Goal: Task Accomplishment & Management: Manage account settings

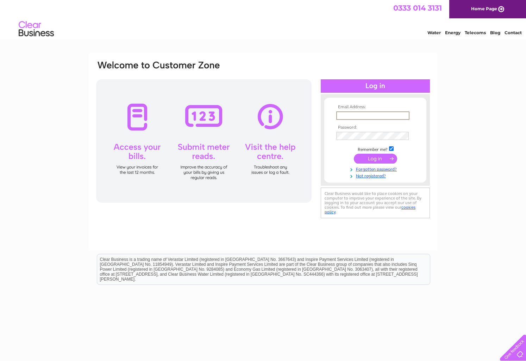
type input "momentswanstead@gmail.com"
click at [376, 158] on input "submit" at bounding box center [375, 159] width 43 height 10
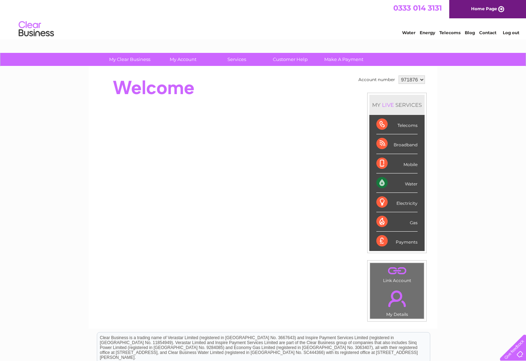
click at [383, 181] on div "Water" at bounding box center [397, 182] width 41 height 19
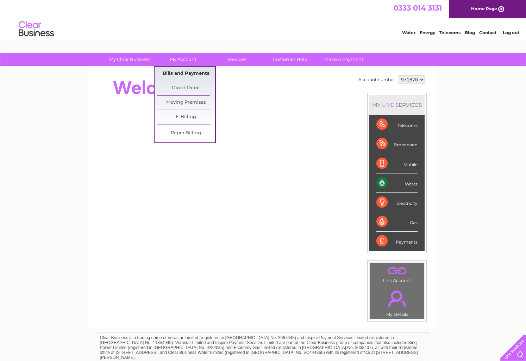
click at [180, 72] on link "Bills and Payments" at bounding box center [186, 74] width 58 height 14
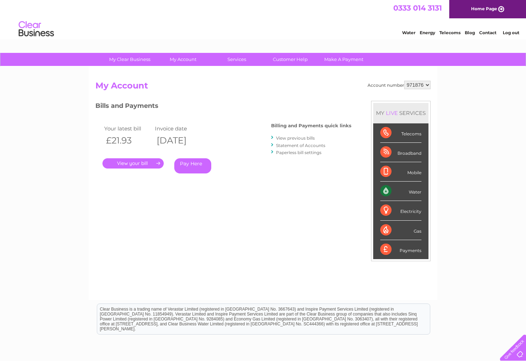
click at [133, 160] on link "." at bounding box center [133, 163] width 61 height 10
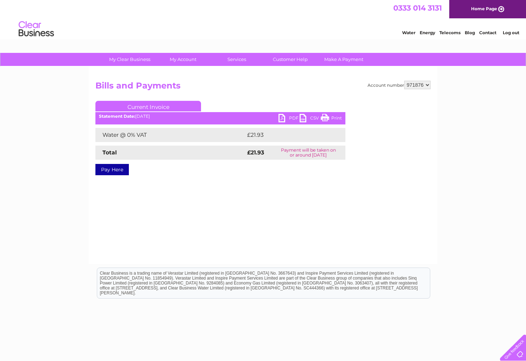
click at [200, 170] on div "Pay Here" at bounding box center [220, 166] width 250 height 13
click at [146, 120] on div "PDF CSV Print Statement Date: [DATE]" at bounding box center [220, 119] width 250 height 11
drag, startPoint x: 158, startPoint y: 119, endPoint x: 257, endPoint y: 124, distance: 99.5
click at [158, 119] on div "PDF CSV Print Statement Date: 02/09/2025" at bounding box center [220, 119] width 250 height 11
click at [283, 117] on link "PDF" at bounding box center [289, 119] width 21 height 10
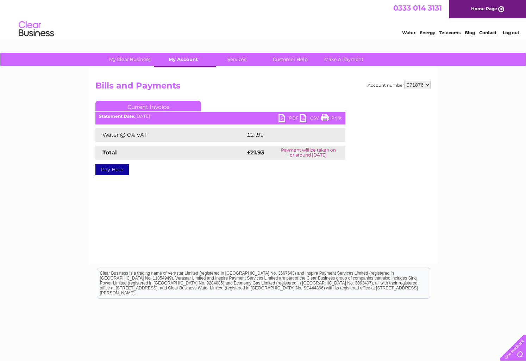
click at [189, 58] on link "My Account" at bounding box center [183, 59] width 58 height 13
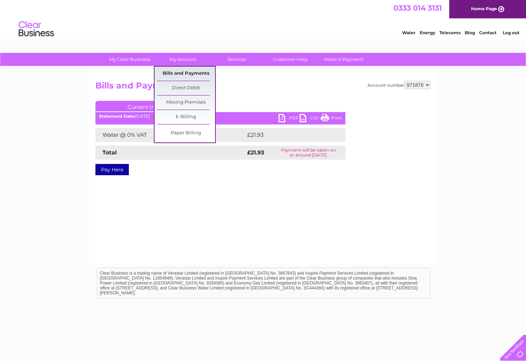
click at [192, 73] on link "Bills and Payments" at bounding box center [186, 74] width 58 height 14
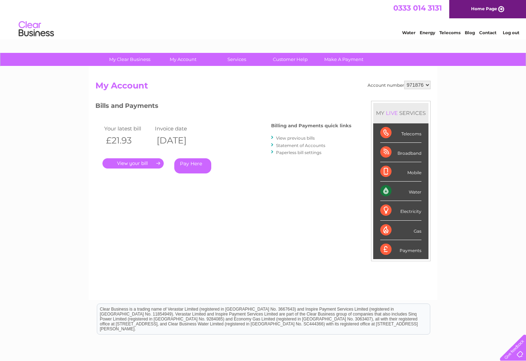
click at [299, 137] on link "View previous bills" at bounding box center [295, 137] width 39 height 5
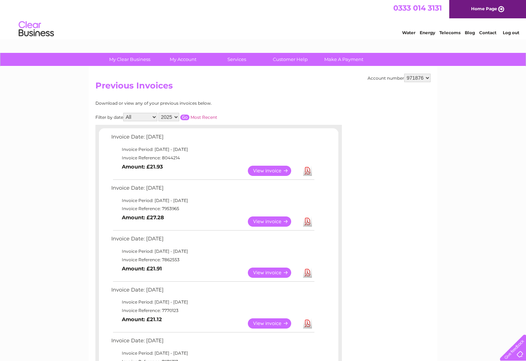
click at [259, 221] on link "View" at bounding box center [274, 221] width 52 height 10
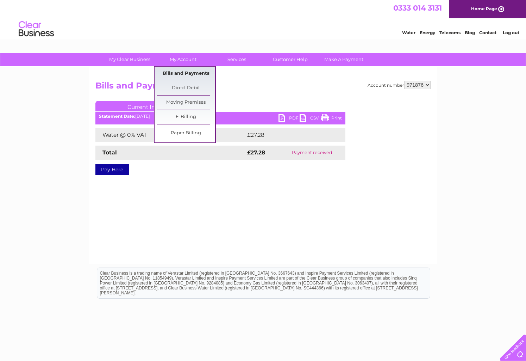
click at [187, 70] on link "Bills and Payments" at bounding box center [186, 74] width 58 height 14
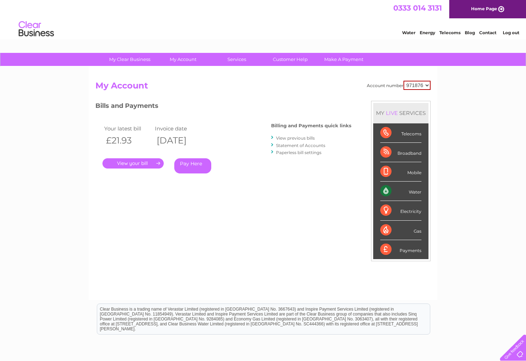
click at [294, 137] on link "View previous bills" at bounding box center [295, 137] width 39 height 5
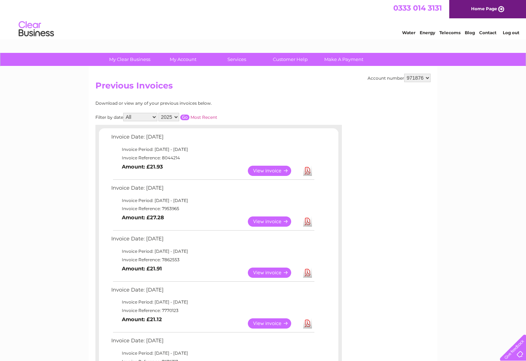
click at [261, 268] on link "View" at bounding box center [274, 272] width 52 height 10
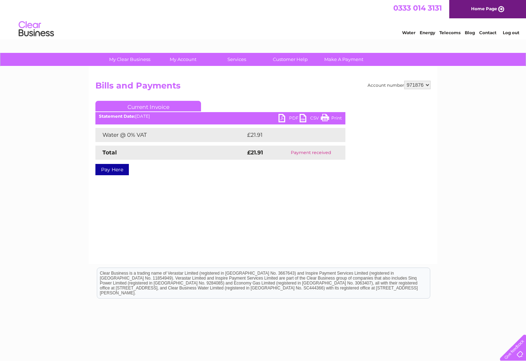
click at [283, 116] on link "PDF" at bounding box center [289, 119] width 21 height 10
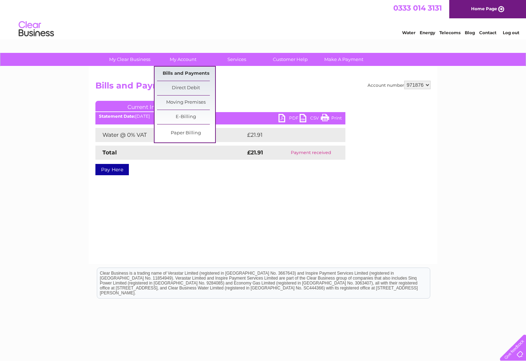
click at [186, 73] on link "Bills and Payments" at bounding box center [186, 74] width 58 height 14
click at [180, 70] on link "Bills and Payments" at bounding box center [186, 74] width 58 height 14
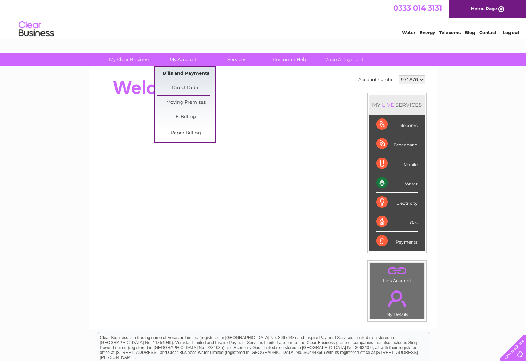
click at [189, 70] on link "Bills and Payments" at bounding box center [186, 74] width 58 height 14
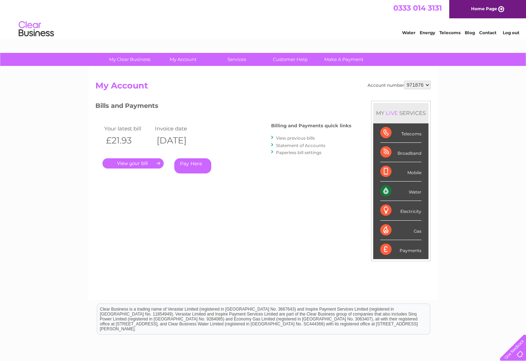
click at [289, 135] on link "View previous bills" at bounding box center [295, 137] width 39 height 5
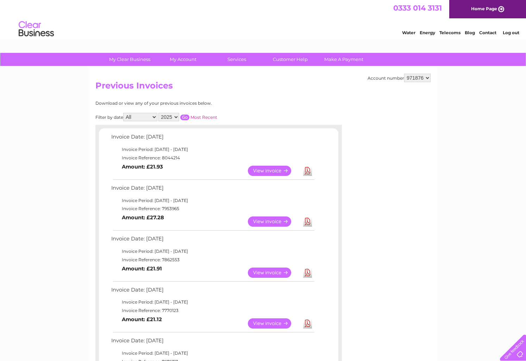
click at [255, 166] on link "View" at bounding box center [274, 171] width 52 height 10
click at [258, 216] on link "View" at bounding box center [274, 221] width 52 height 10
click at [257, 218] on link "View" at bounding box center [274, 221] width 52 height 10
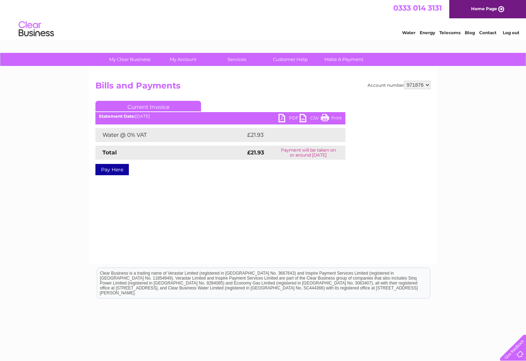
click at [280, 117] on link "PDF" at bounding box center [289, 119] width 21 height 10
